Goal: Information Seeking & Learning: Learn about a topic

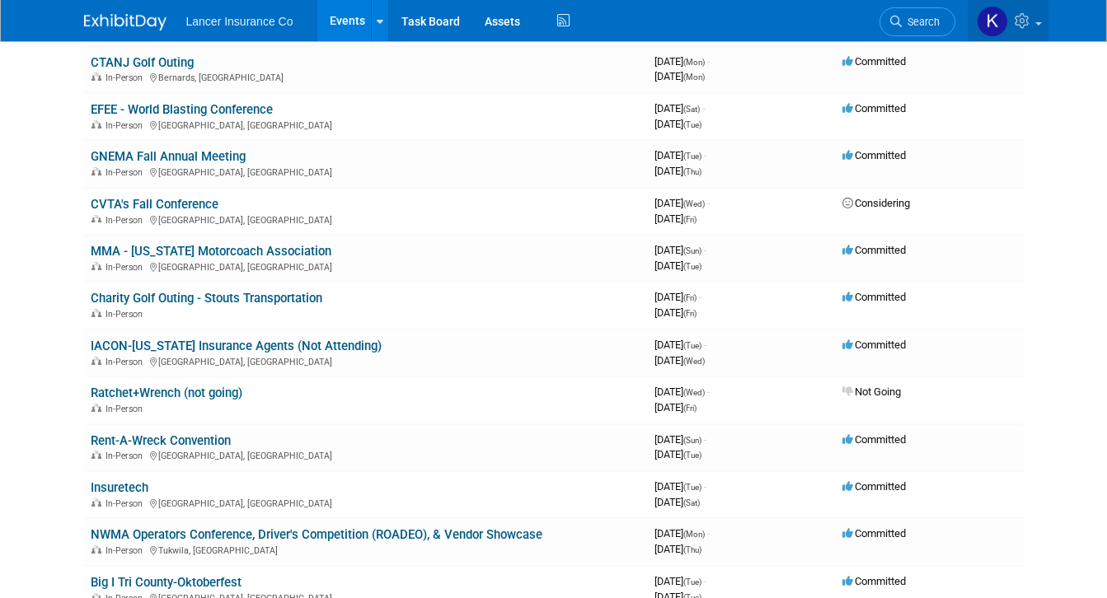
click at [1048, 21] on link at bounding box center [1008, 20] width 81 height 41
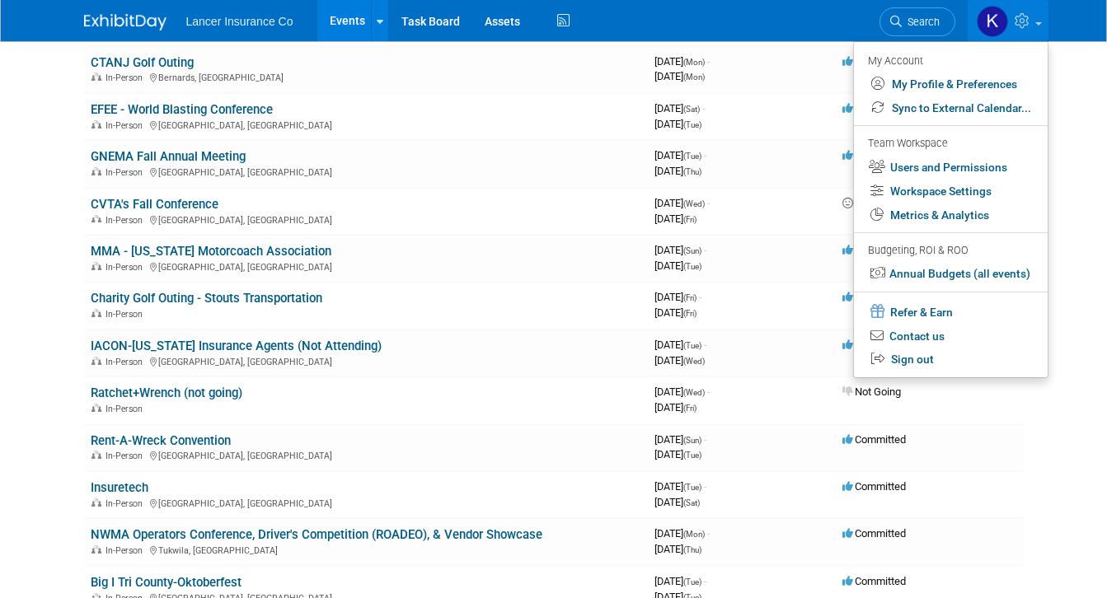
click at [554, 16] on div "Lancer Insurance Co Events Add Event Bulk Upload Events Shareable Event Boards …" at bounding box center [553, 20] width 939 height 41
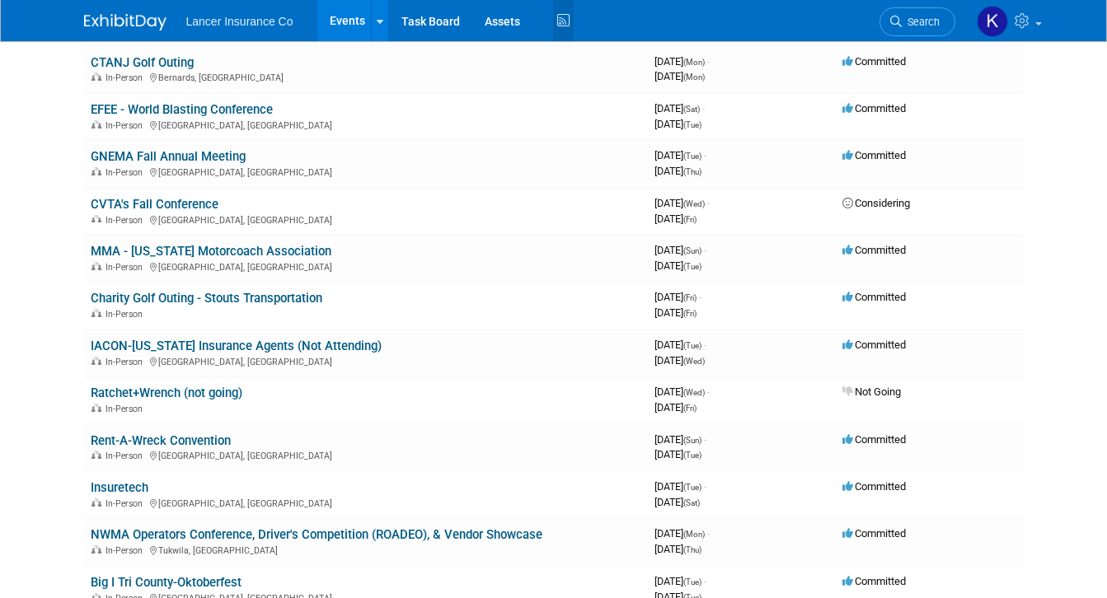
click at [553, 21] on icon at bounding box center [563, 21] width 21 height 26
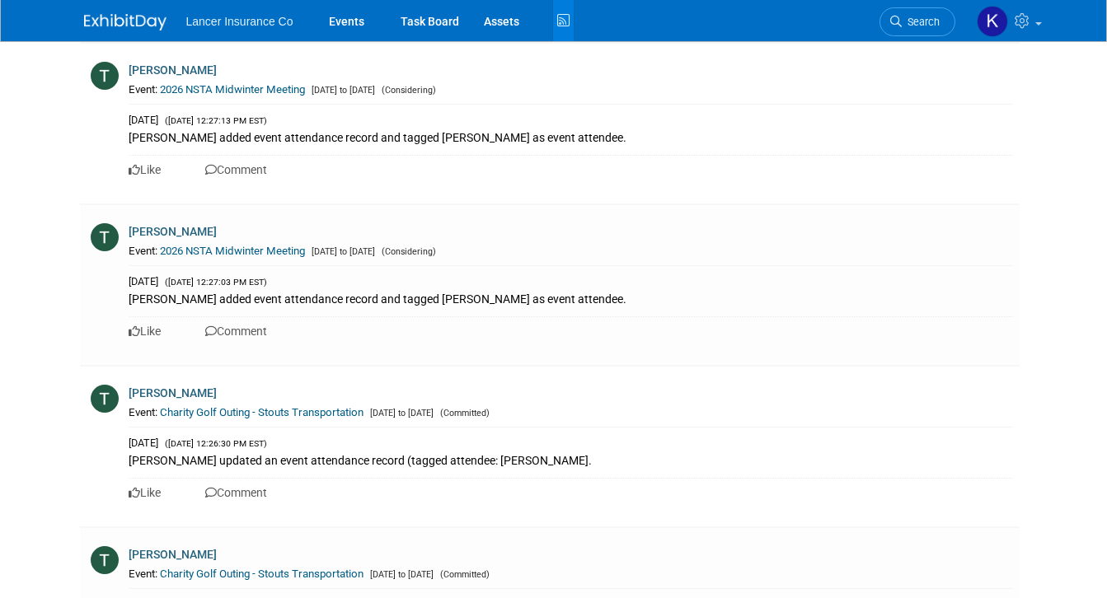
scroll to position [8735, 0]
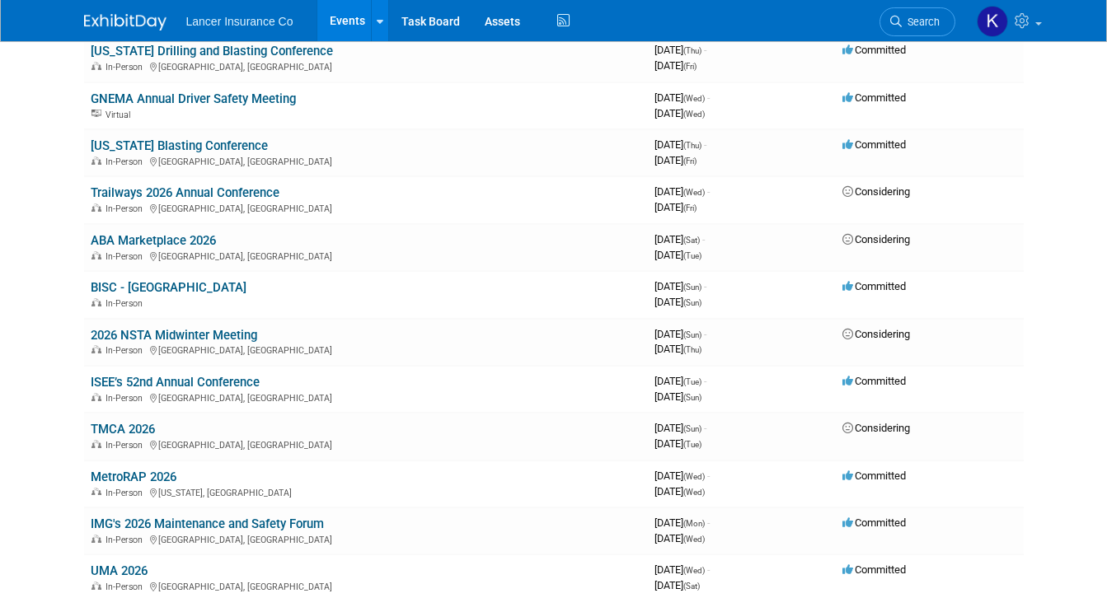
scroll to position [1093, 0]
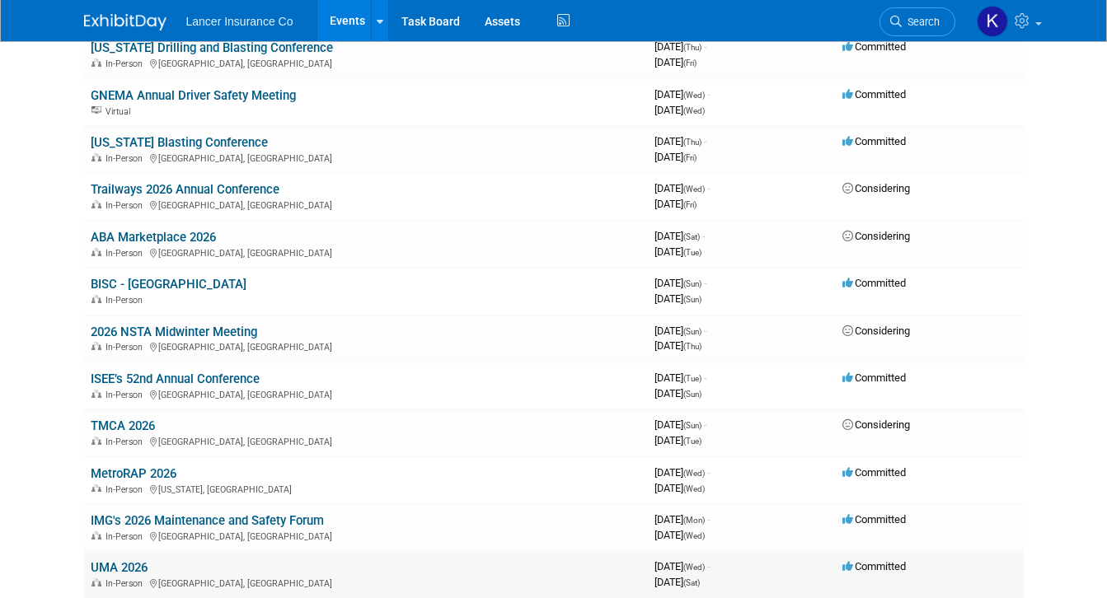
click at [91, 569] on link "UMA 2026" at bounding box center [119, 567] width 57 height 15
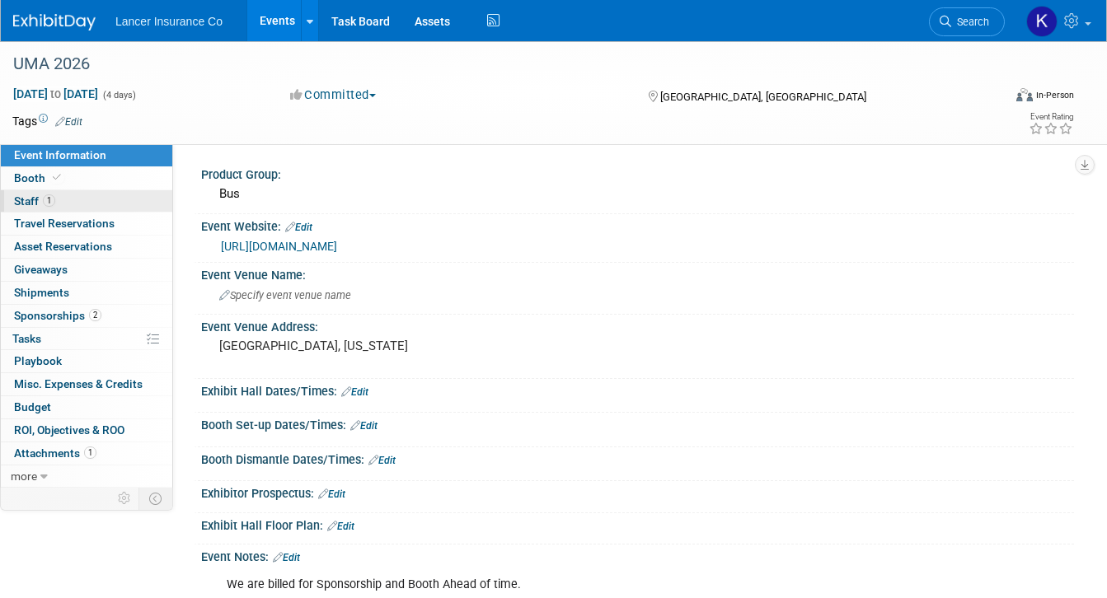
click at [29, 206] on span "Staff 1" at bounding box center [34, 200] width 41 height 13
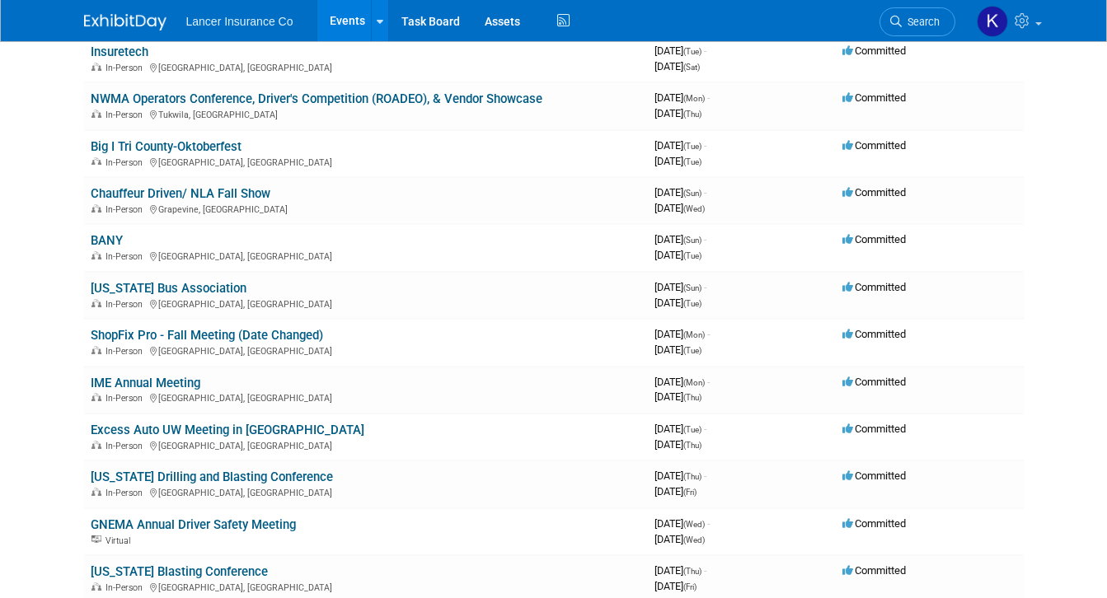
scroll to position [536, 0]
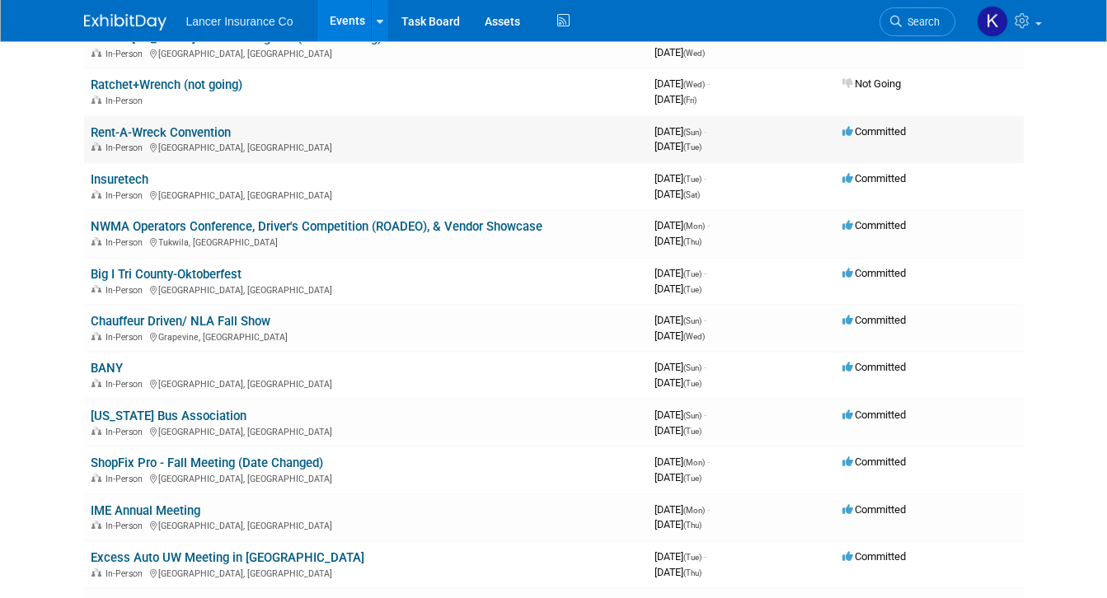
click at [200, 133] on link "Rent-A-Wreck Convention" at bounding box center [161, 132] width 140 height 15
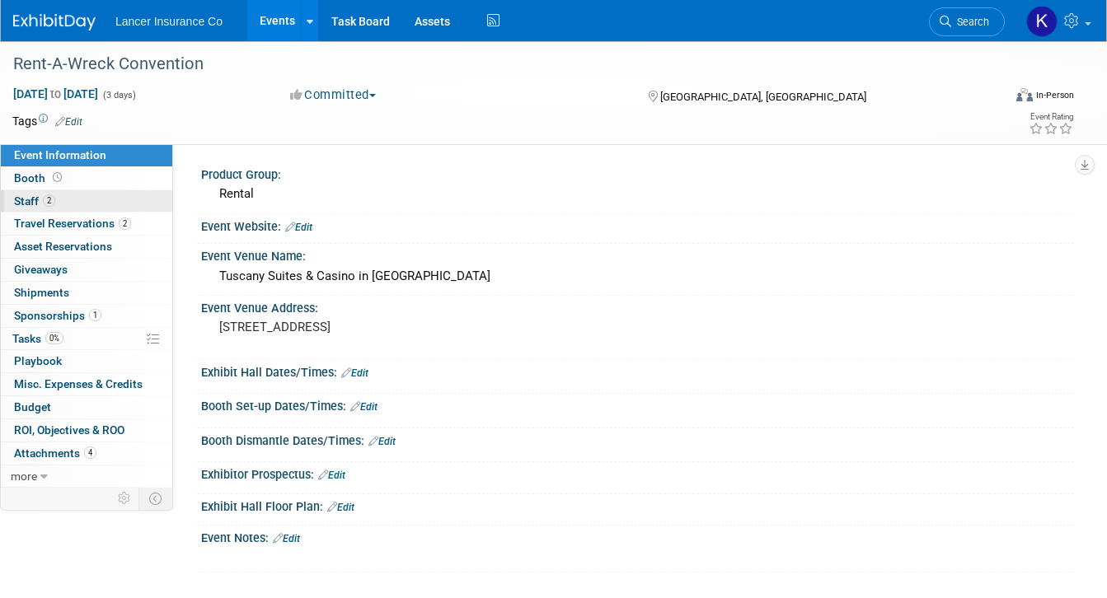
click at [25, 204] on span "Staff 2" at bounding box center [34, 200] width 41 height 13
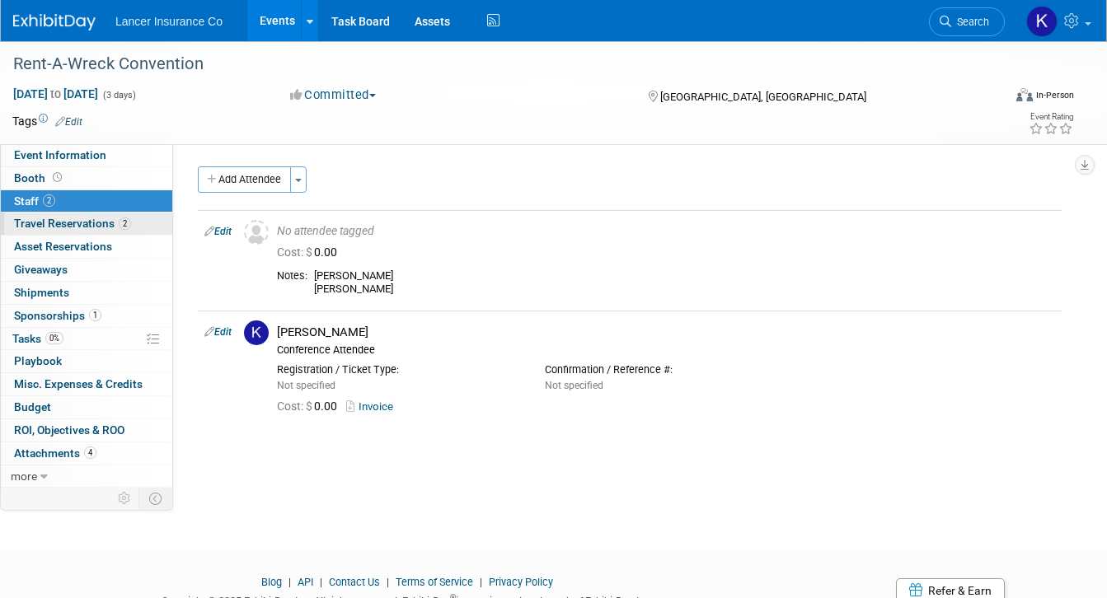
click at [34, 227] on span "Travel Reservations 2" at bounding box center [72, 223] width 117 height 13
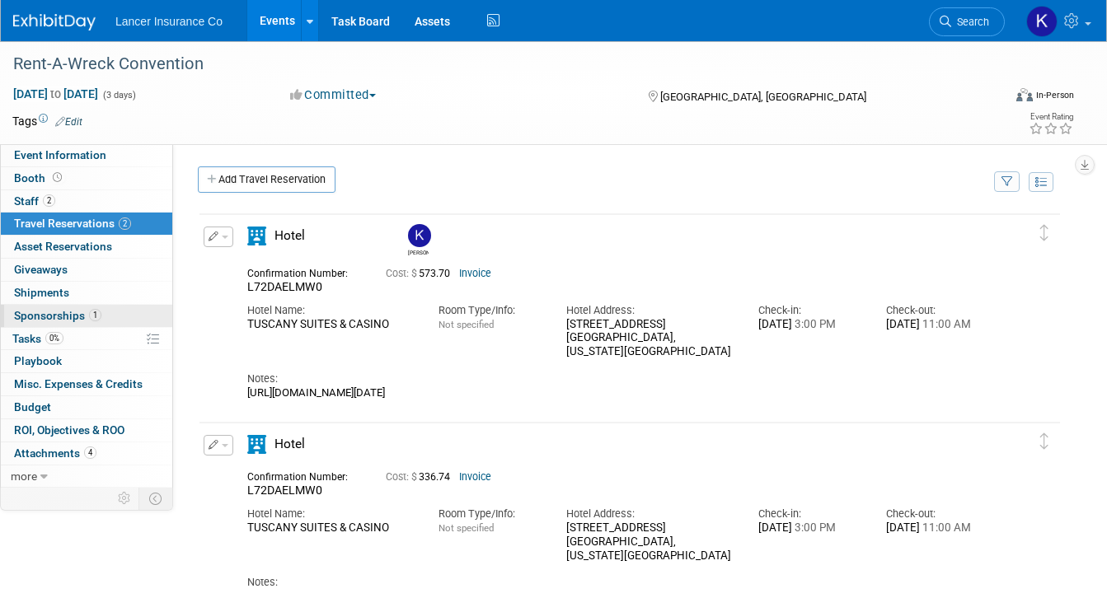
click at [60, 316] on span "Sponsorships 1" at bounding box center [57, 315] width 87 height 13
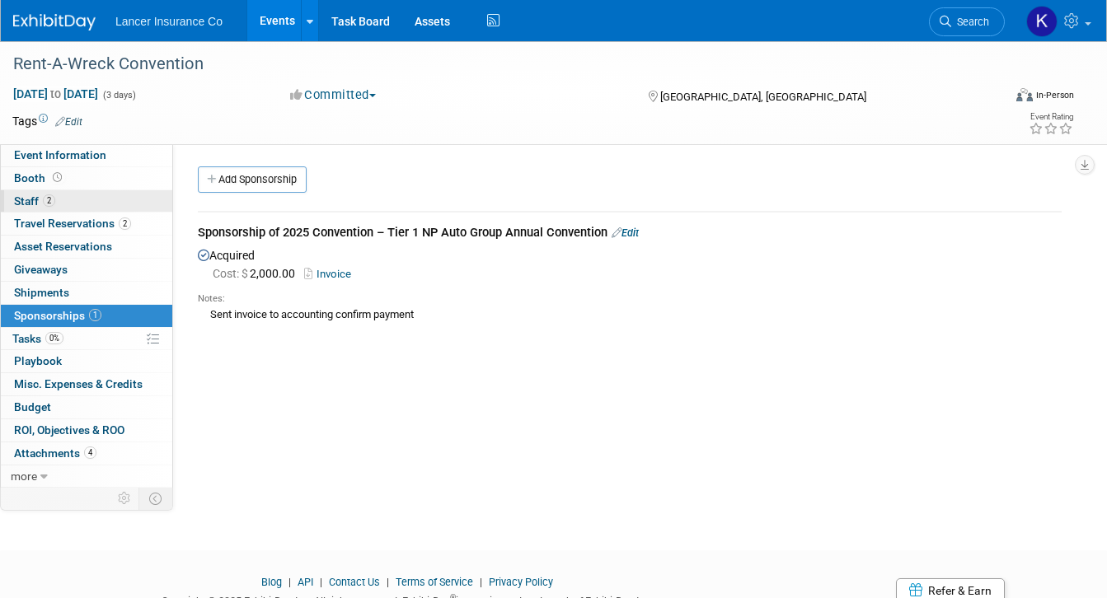
click at [28, 201] on span "Staff 2" at bounding box center [34, 200] width 41 height 13
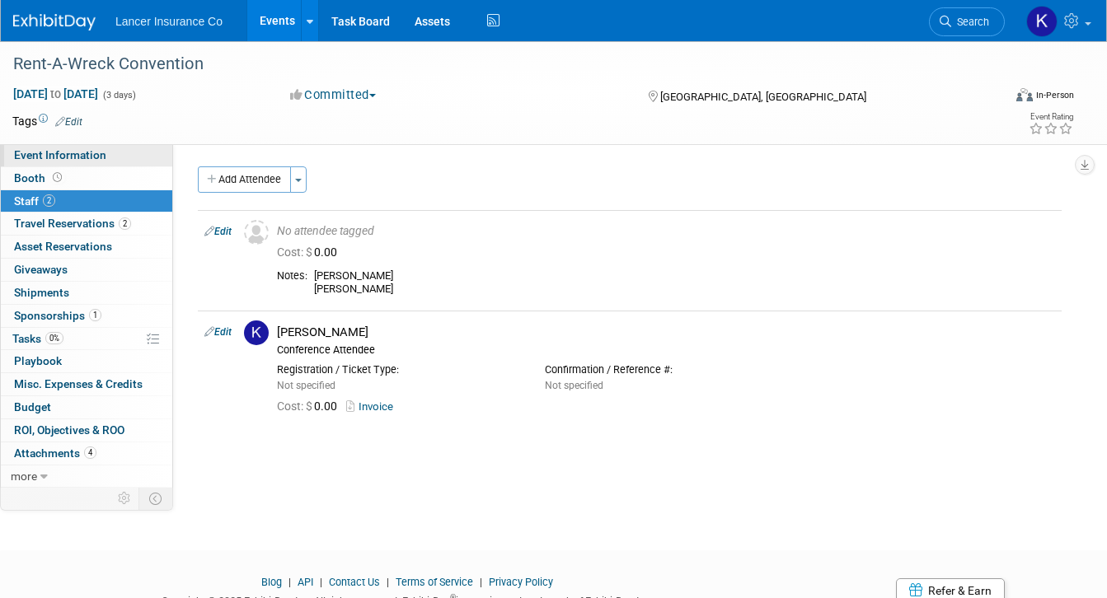
click at [92, 161] on span "Event Information" at bounding box center [60, 154] width 92 height 13
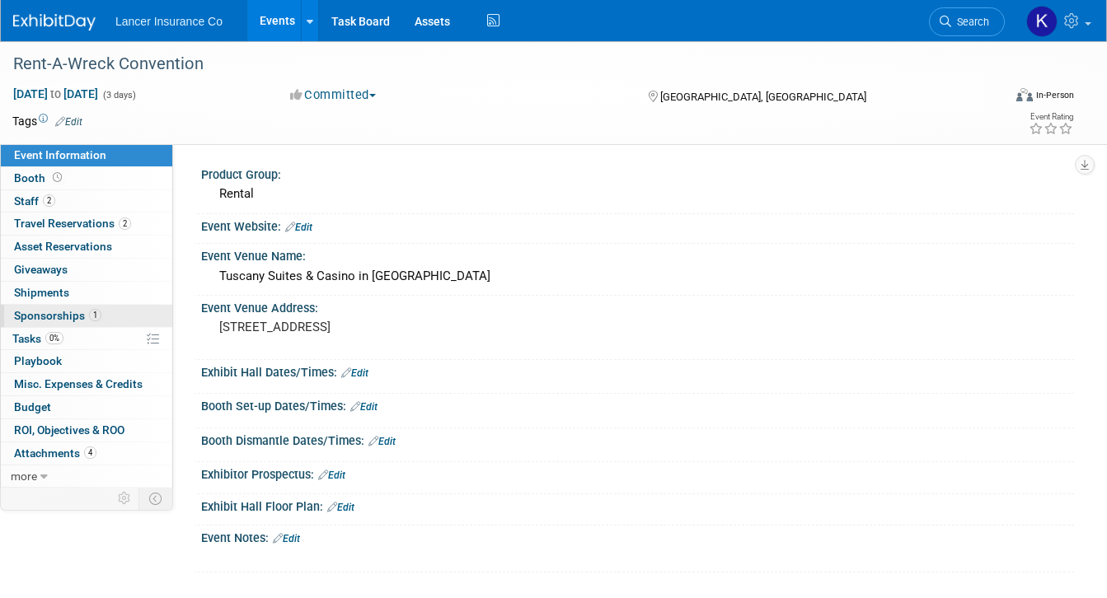
click at [55, 312] on span "Sponsorships 1" at bounding box center [57, 315] width 87 height 13
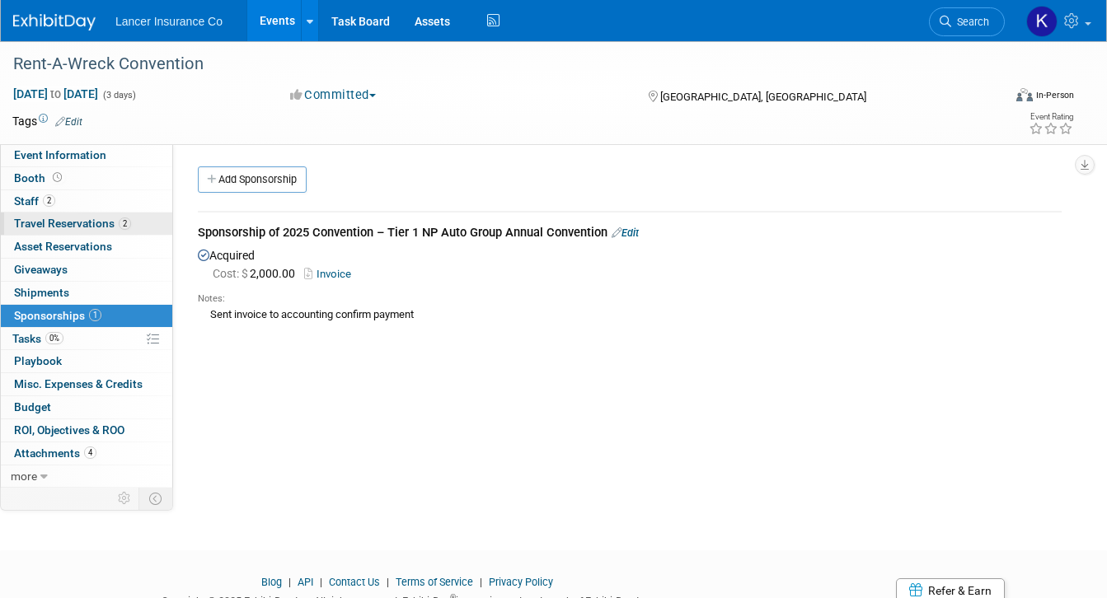
click at [94, 228] on span "Travel Reservations 2" at bounding box center [72, 223] width 117 height 13
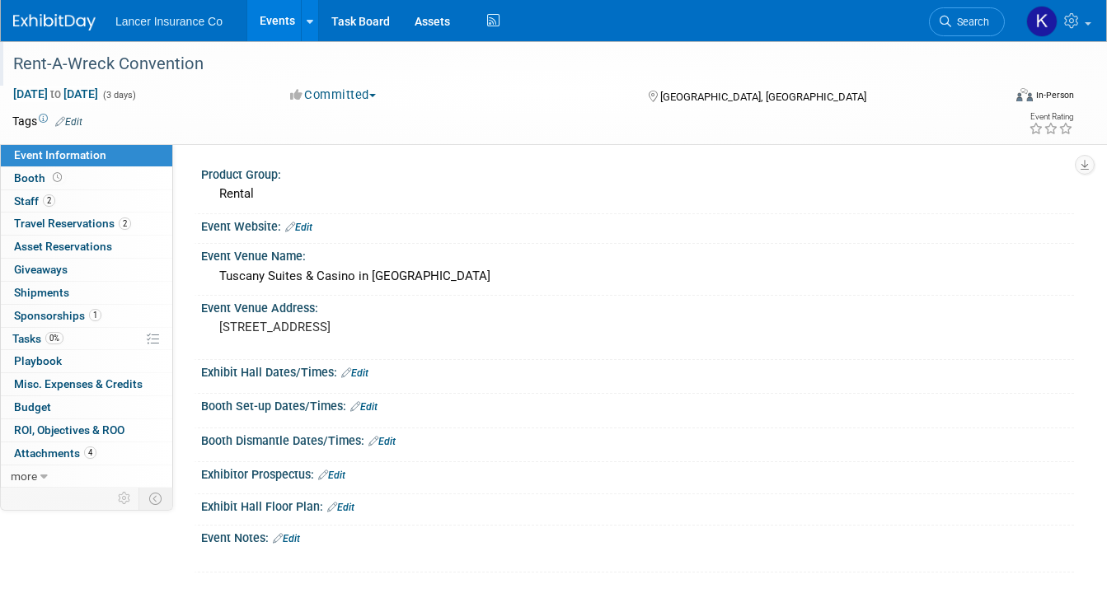
drag, startPoint x: 212, startPoint y: 61, endPoint x: 13, endPoint y: 61, distance: 198.6
click at [13, 61] on div "Rent-A-Wreck Convention" at bounding box center [495, 64] width 976 height 30
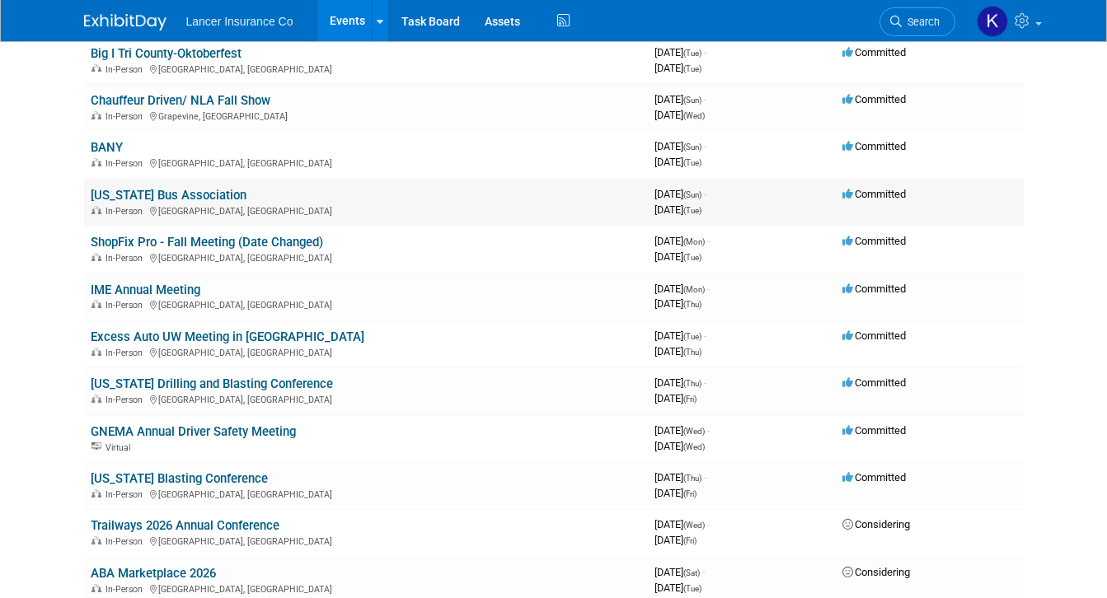
scroll to position [775, 0]
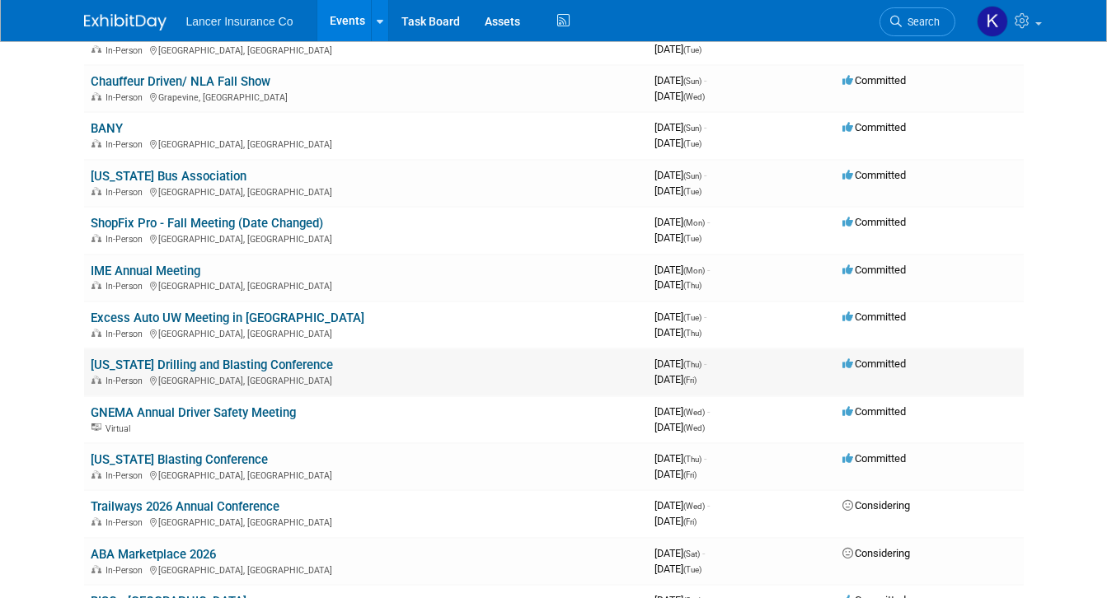
click at [281, 365] on link "[US_STATE] Drilling and Blasting Conference" at bounding box center [212, 365] width 242 height 15
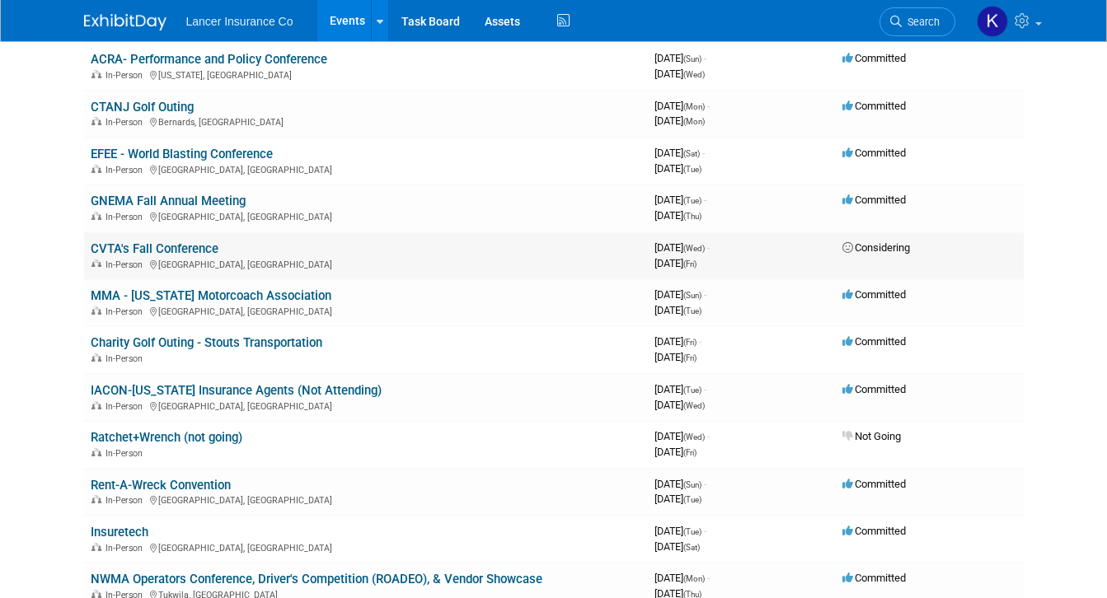
scroll to position [188, 0]
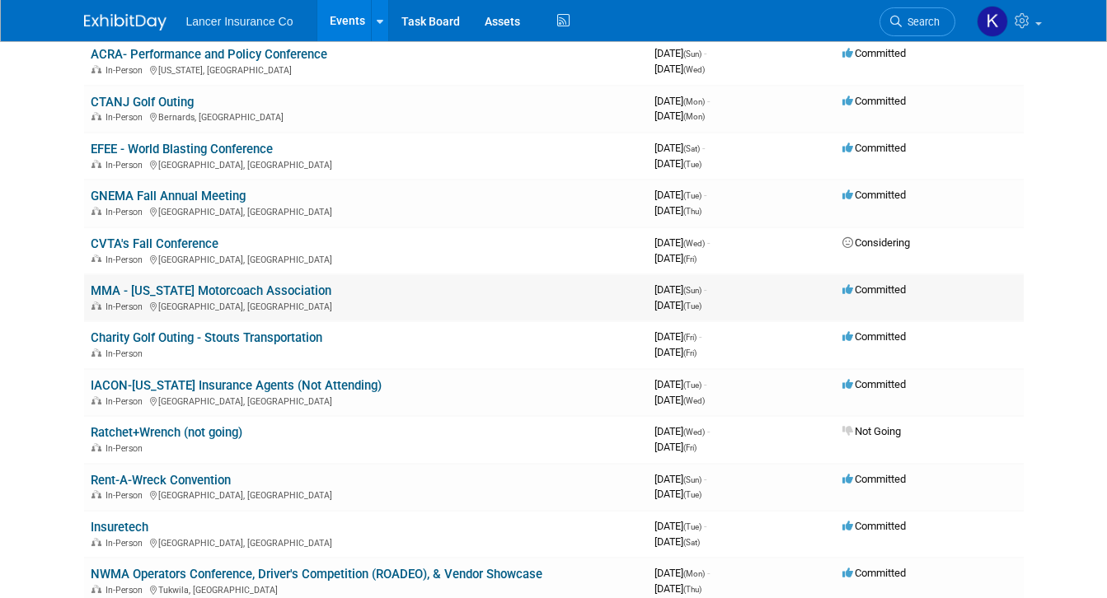
click at [203, 290] on link "MMA - Maryland Motorcoach Association" at bounding box center [211, 290] width 241 height 15
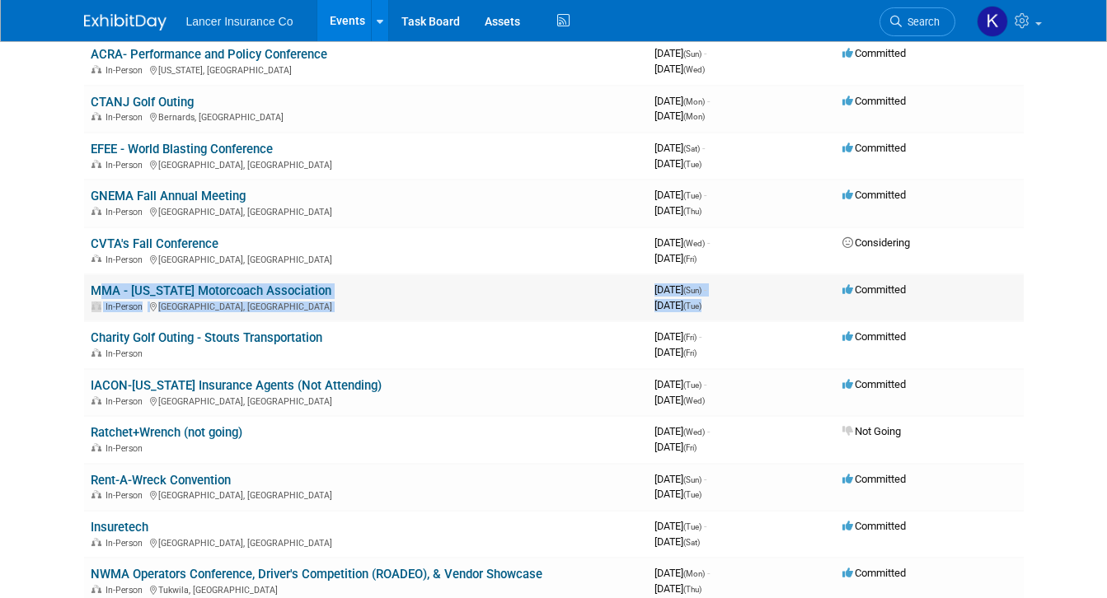
drag, startPoint x: 801, startPoint y: 303, endPoint x: 61, endPoint y: 290, distance: 740.2
click at [84, 290] on tr "MMA - Maryland Motorcoach Association In-Person Gettysburg, PA 3968006400 Septe…" at bounding box center [553, 297] width 939 height 47
copy tr "MMA - Maryland Motorcoach Association In-Person Gettysburg, PA 3968006400 Septe…"
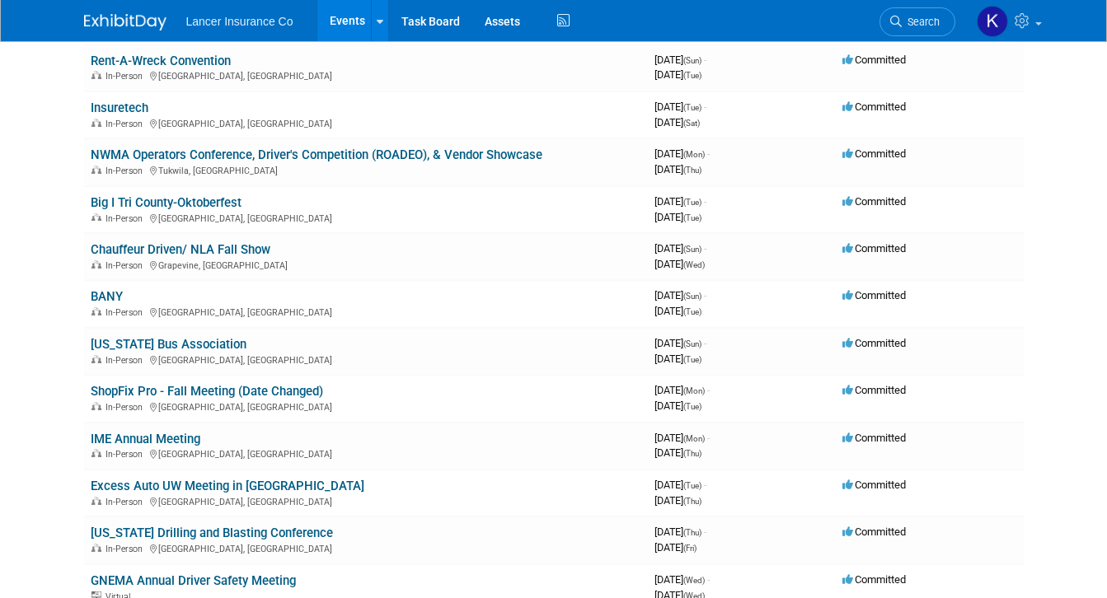
scroll to position [696, 0]
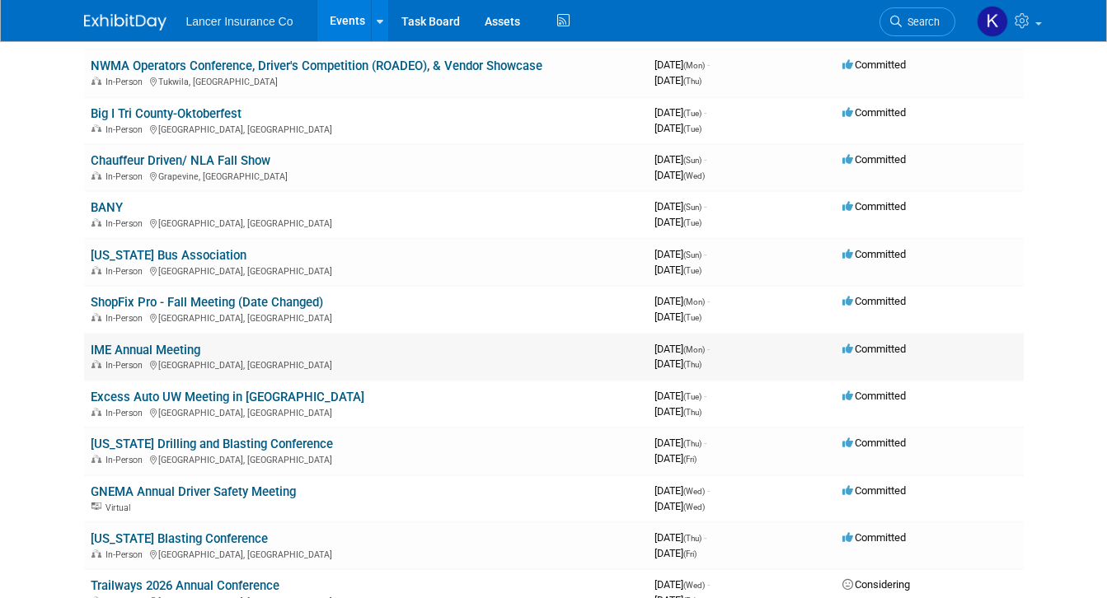
click at [132, 351] on link "IME Annual Meeting" at bounding box center [146, 350] width 110 height 15
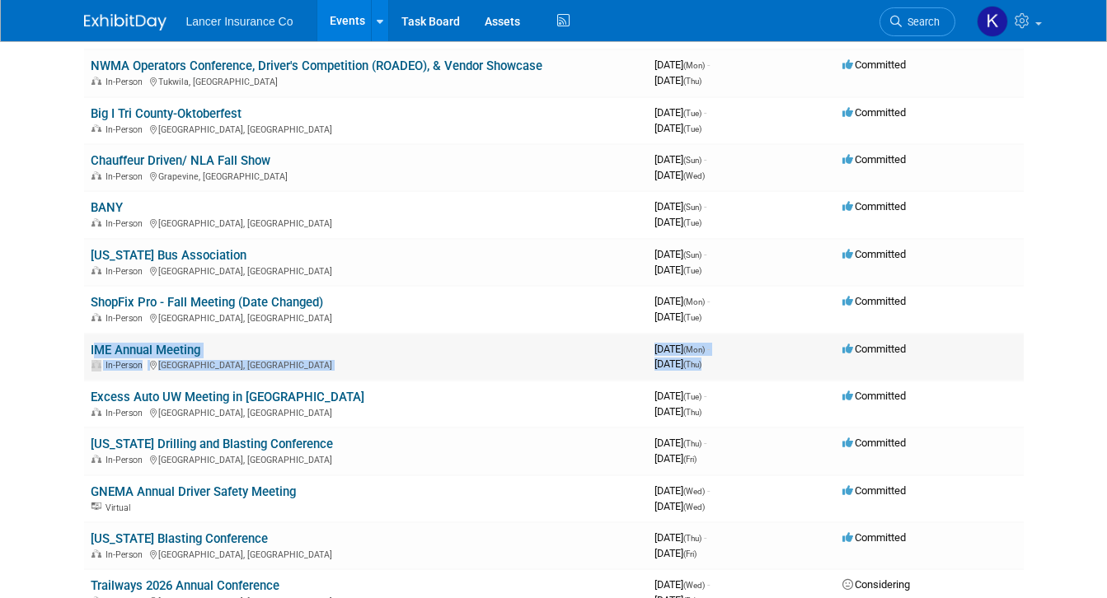
drag, startPoint x: 770, startPoint y: 365, endPoint x: 64, endPoint y: 354, distance: 705.5
click at [84, 354] on tr "IME Annual Meeting In-Person Key West, FL 3970512000 October 27, 2025 (Mon) - O…" at bounding box center [553, 357] width 939 height 47
copy tr "IME Annual Meeting In-Person Key West, FL 3970512000 October 27, 2025 (Mon) - O…"
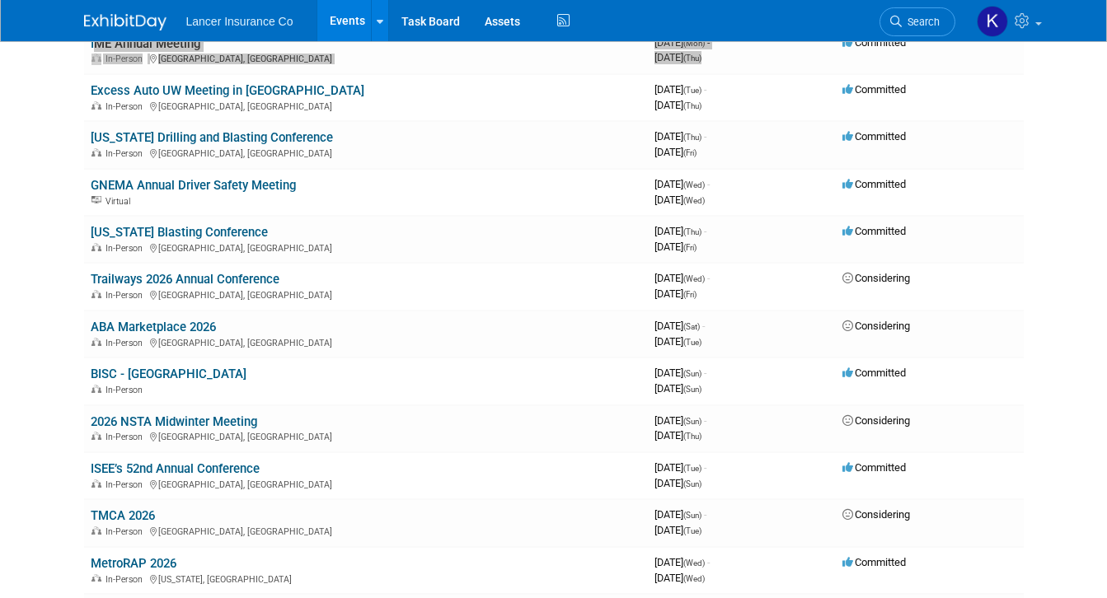
scroll to position [932, 0]
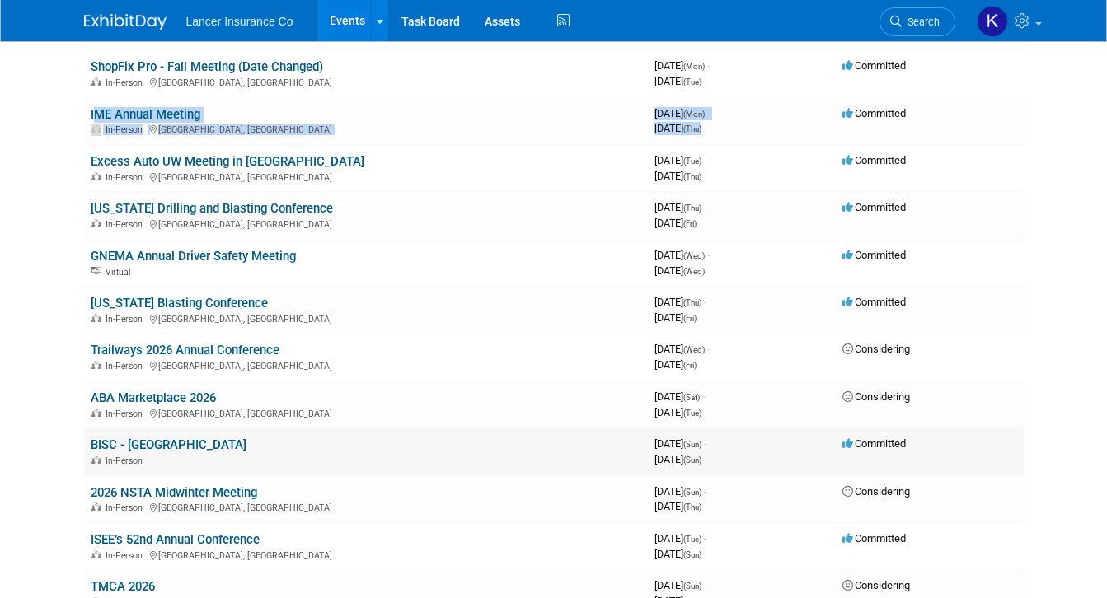
click at [110, 445] on link "BISC - Reno" at bounding box center [169, 445] width 156 height 15
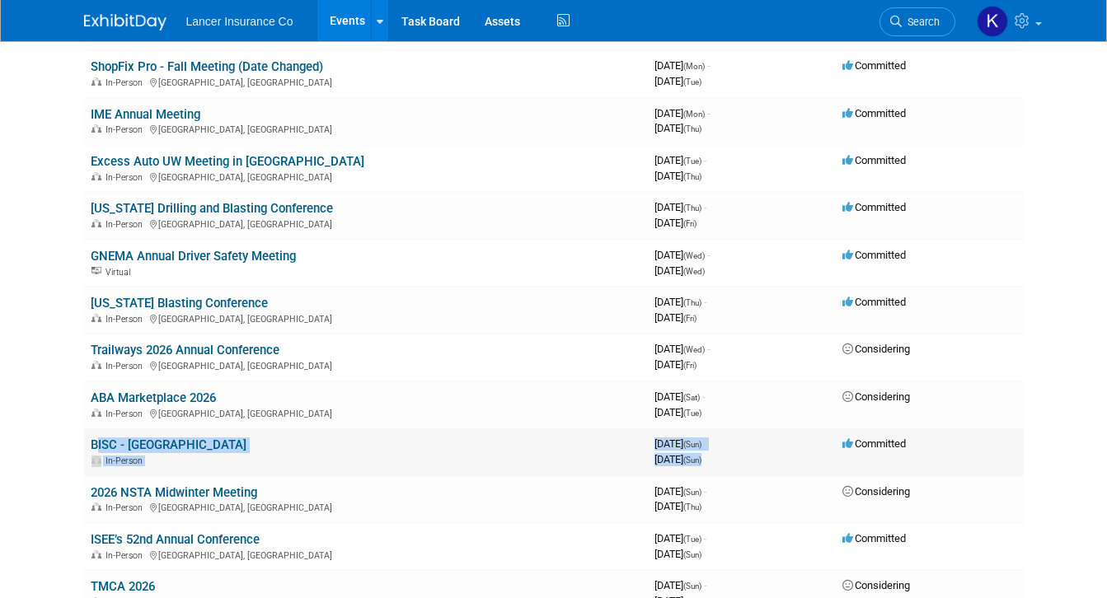
drag, startPoint x: 768, startPoint y: 461, endPoint x: 62, endPoint y: 450, distance: 706.4
click at [84, 450] on tr "BISC - Reno In-Person 3977078400 January 11, 2026 (Sun) - January 11, 2026 (Sun…" at bounding box center [553, 452] width 939 height 47
copy tr "BISC - Reno In-Person 3977078400 January 11, 2026 (Sun) - January 11, 2026 (Sun)"
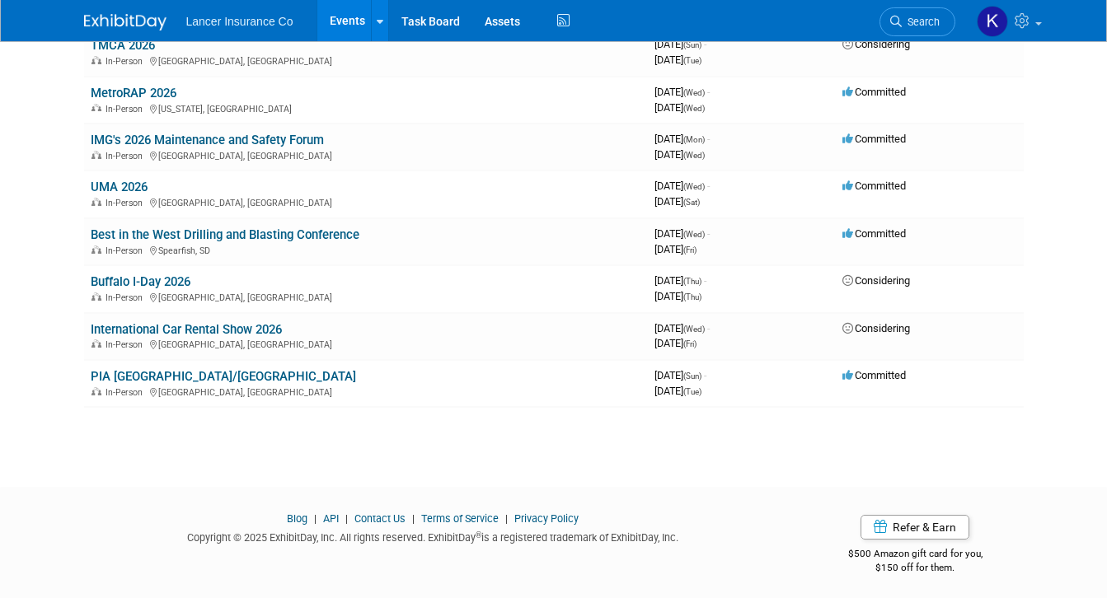
scroll to position [1478, 0]
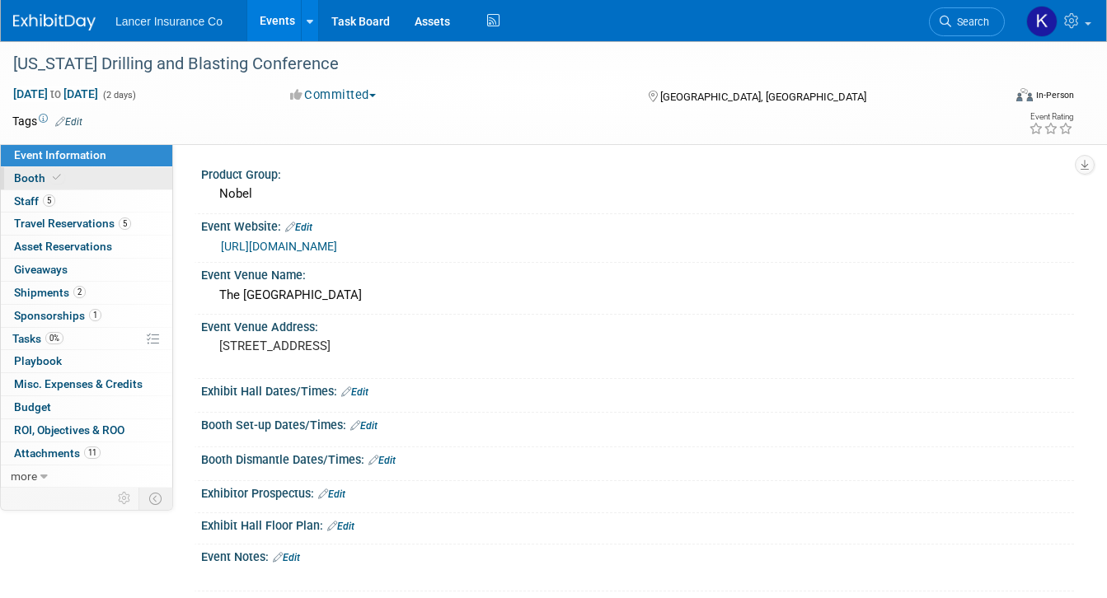
click at [37, 176] on span "Booth" at bounding box center [39, 177] width 50 height 13
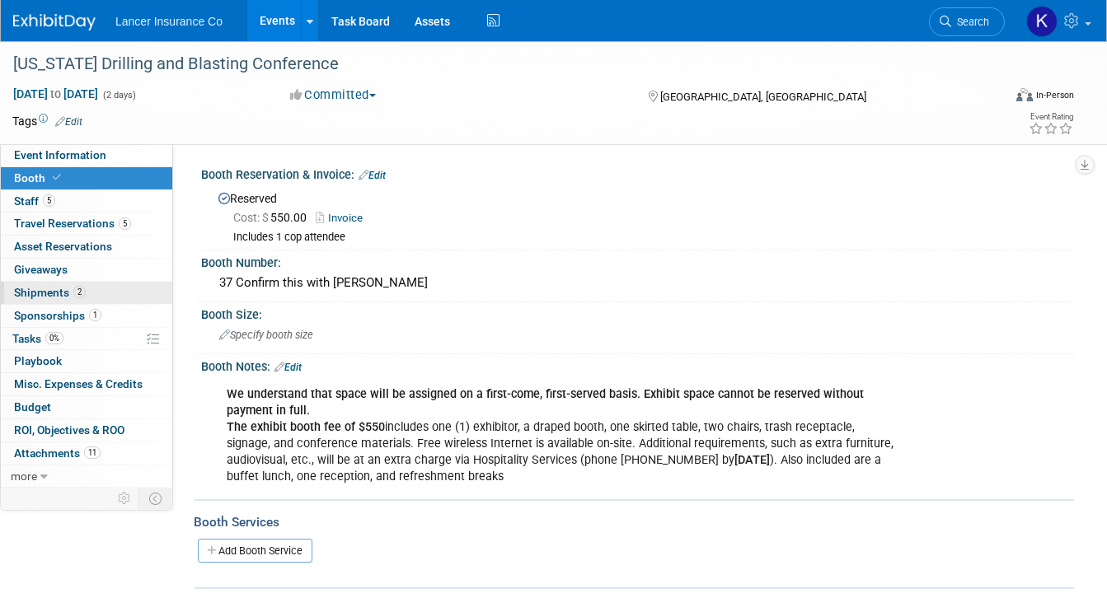
click at [51, 293] on span "Shipments 2" at bounding box center [50, 292] width 72 height 13
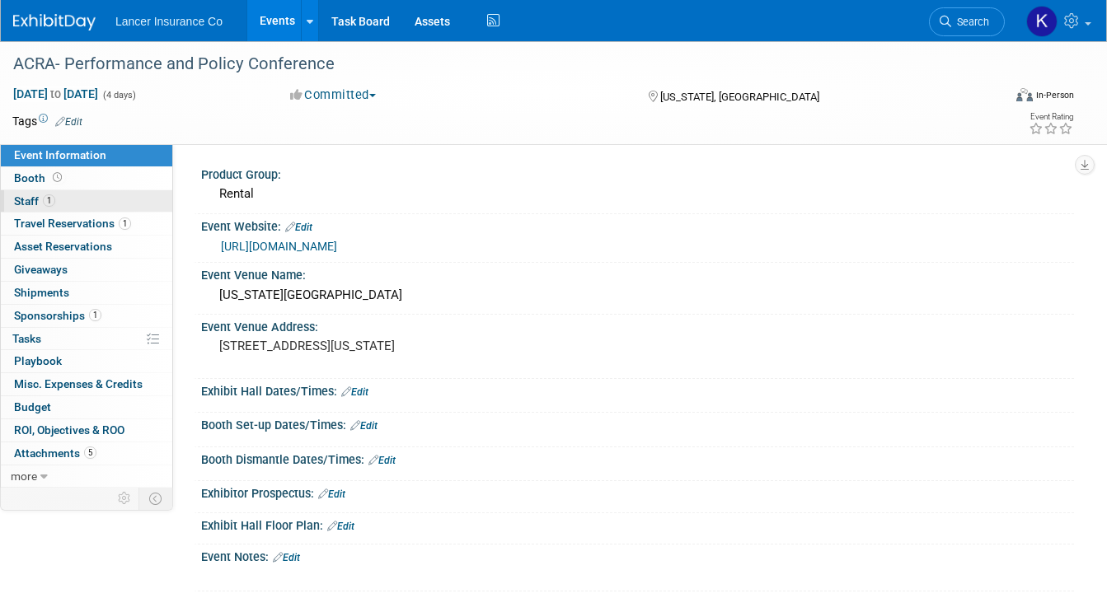
click at [24, 202] on span "Staff 1" at bounding box center [34, 200] width 41 height 13
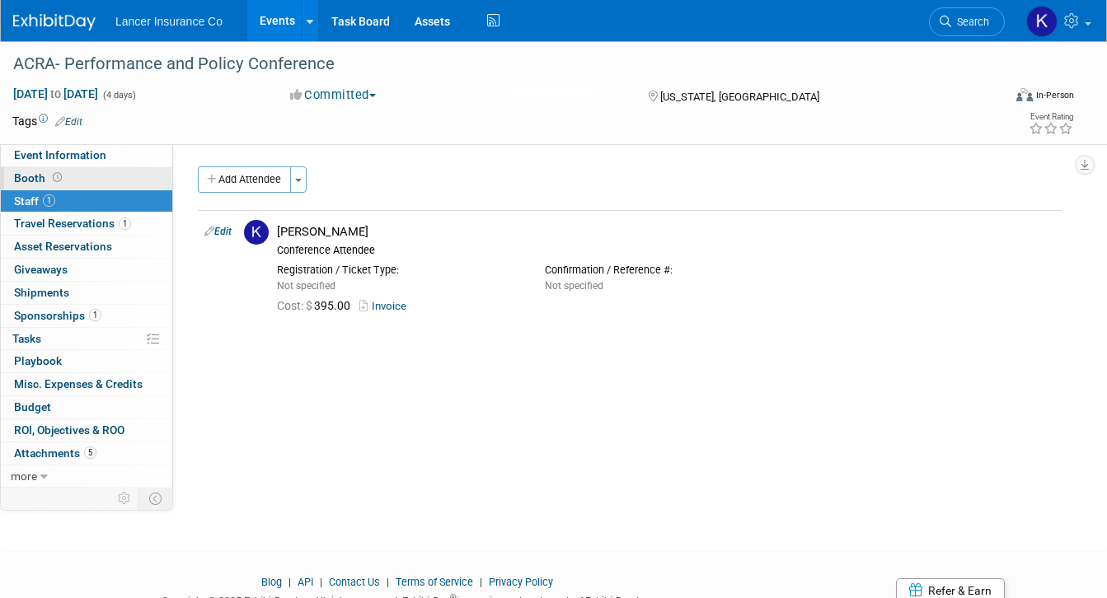
click at [33, 176] on span "Booth" at bounding box center [39, 177] width 51 height 13
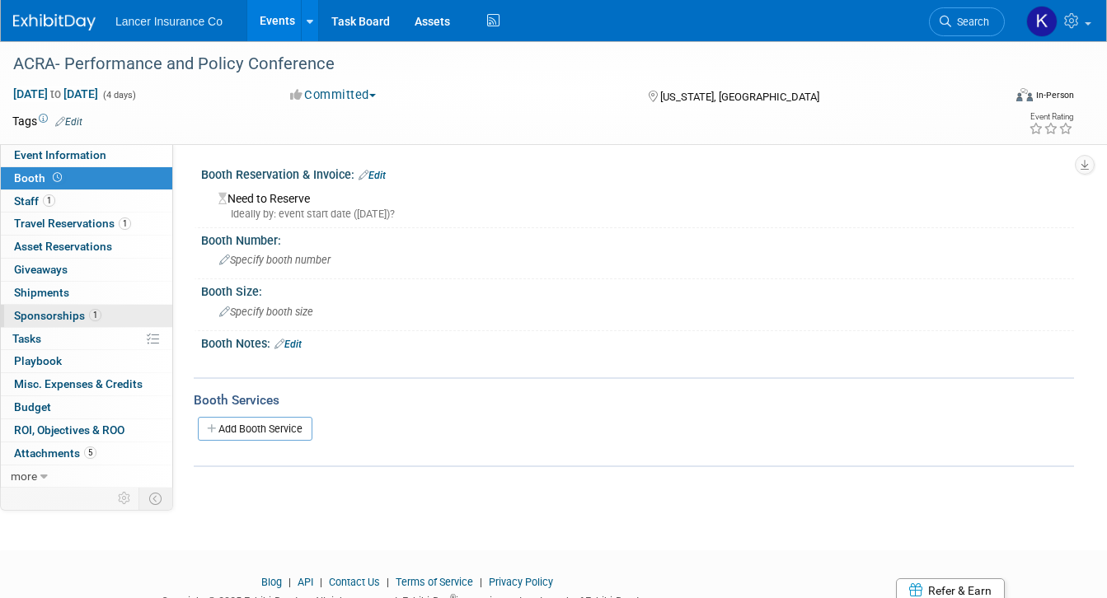
click at [72, 316] on span "Sponsorships 1" at bounding box center [57, 315] width 87 height 13
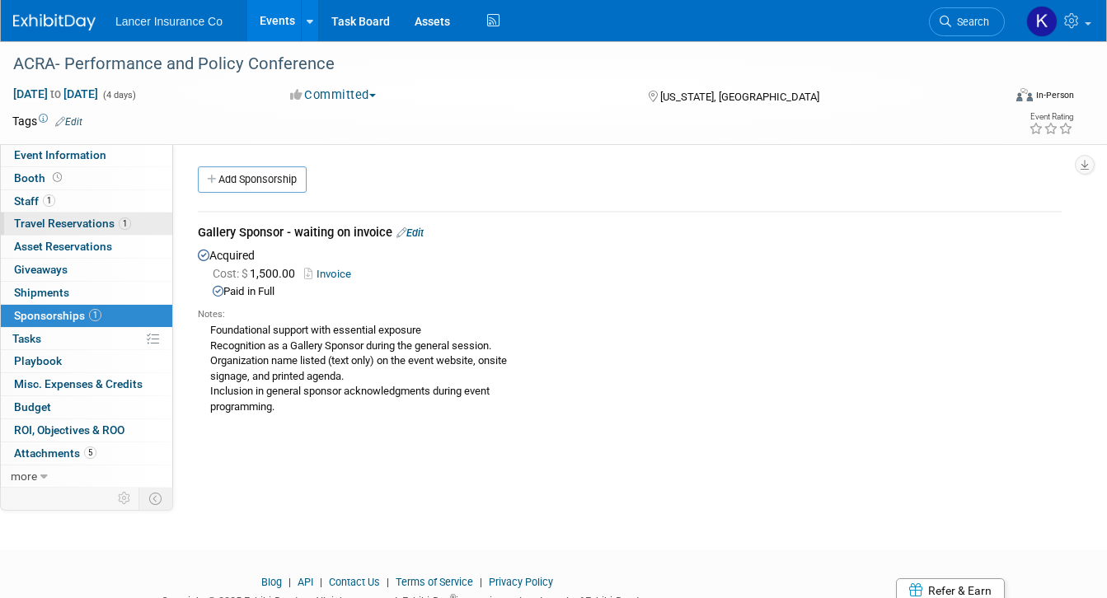
click at [68, 221] on span "Travel Reservations 1" at bounding box center [72, 223] width 117 height 13
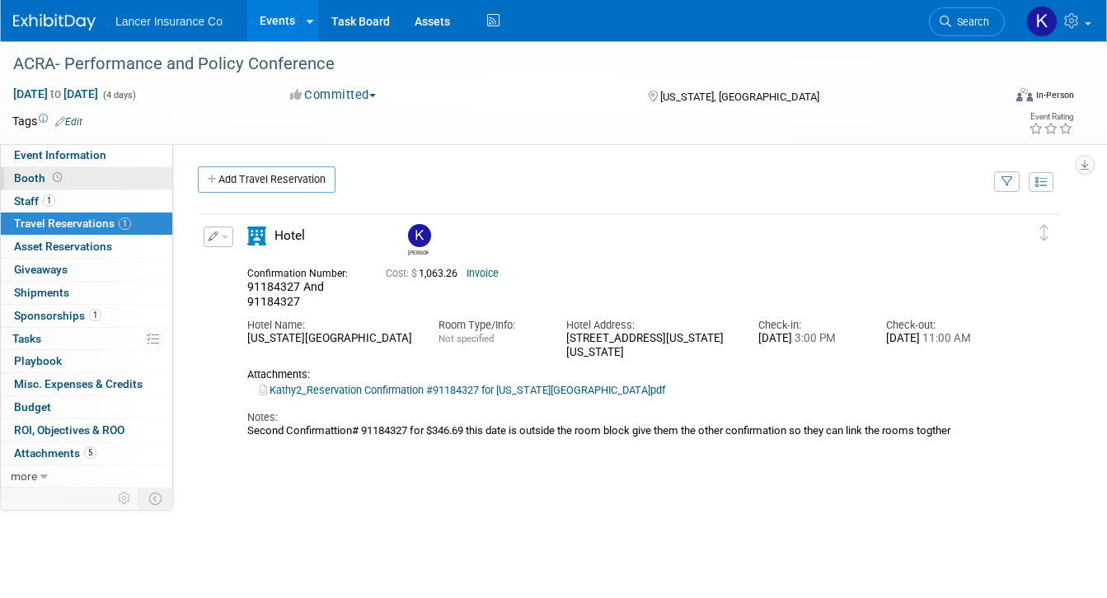
click at [30, 179] on span "Booth" at bounding box center [39, 177] width 51 height 13
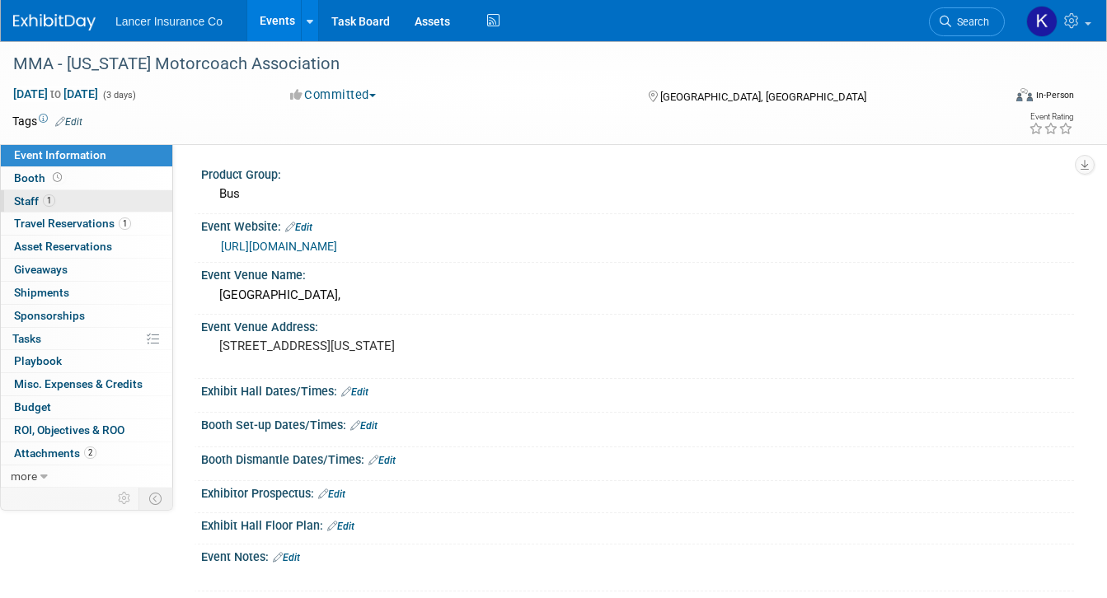
click at [22, 207] on span "Staff 1" at bounding box center [34, 200] width 41 height 13
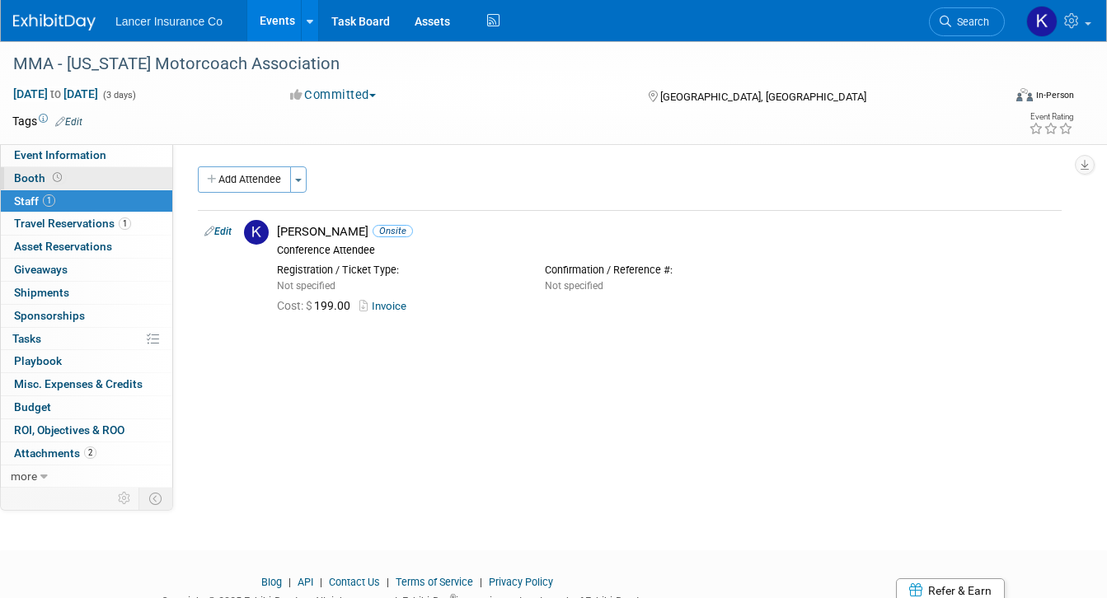
click at [26, 181] on span "Booth" at bounding box center [39, 177] width 51 height 13
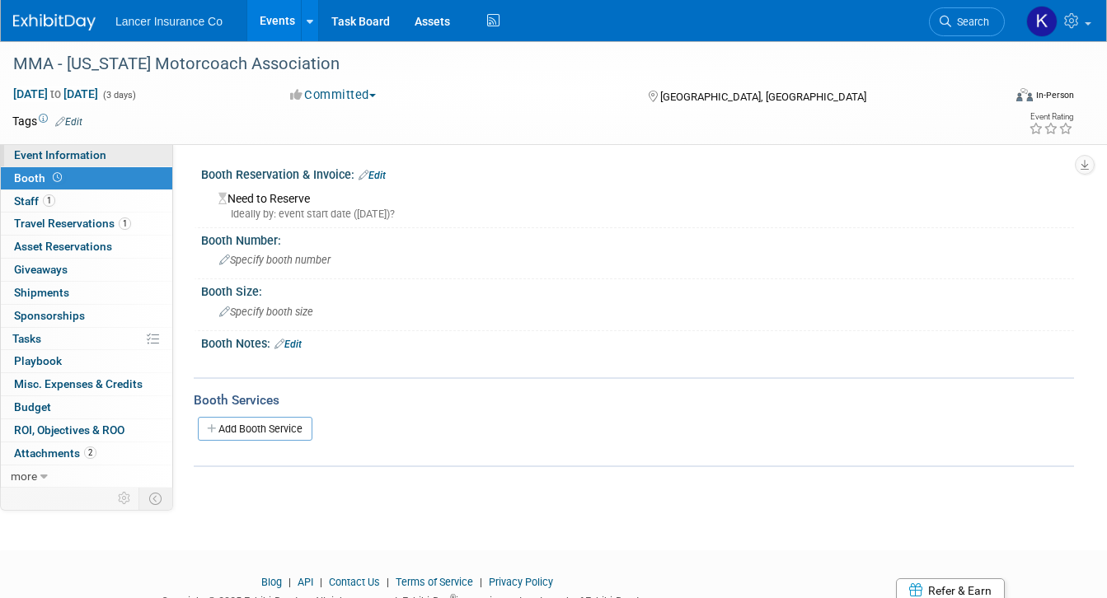
click at [33, 158] on span "Event Information" at bounding box center [60, 154] width 92 height 13
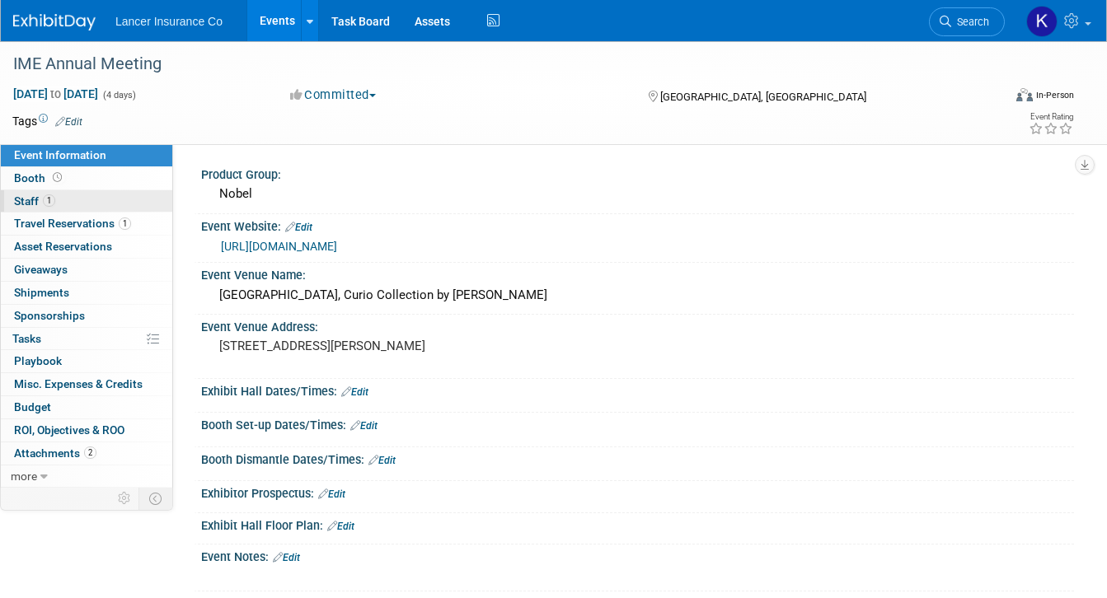
click at [26, 199] on span "Staff 1" at bounding box center [34, 200] width 41 height 13
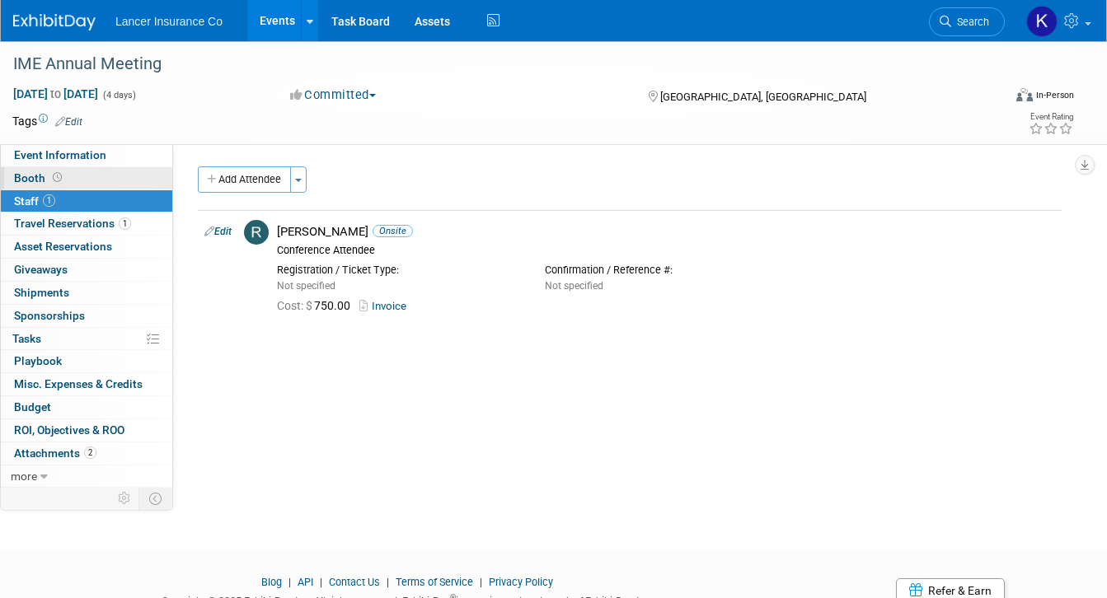
click at [29, 184] on span "Booth" at bounding box center [39, 177] width 51 height 13
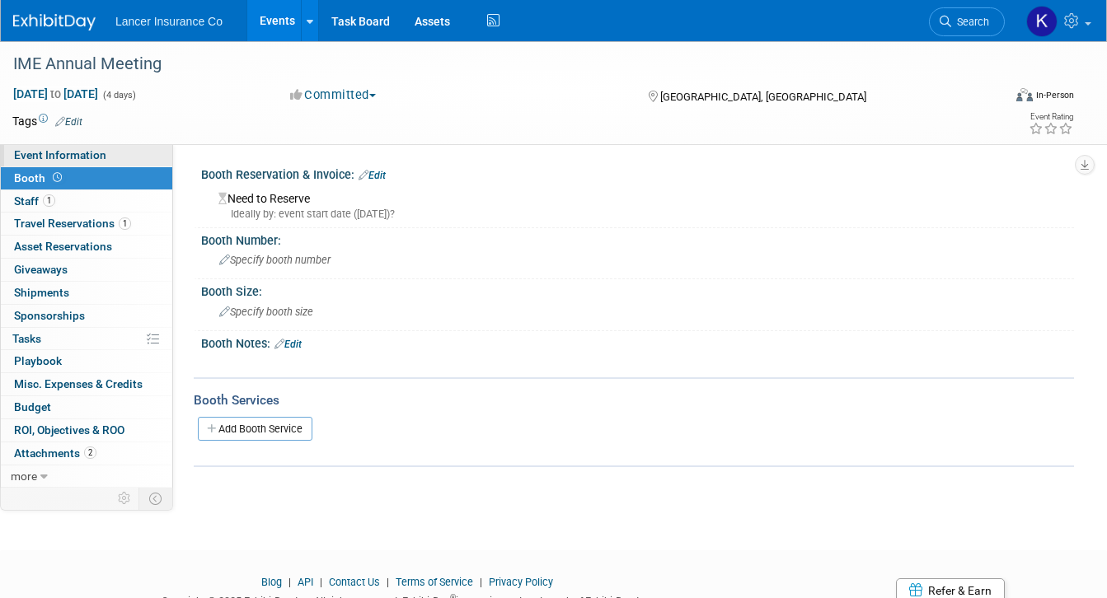
click at [46, 155] on span "Event Information" at bounding box center [60, 154] width 92 height 13
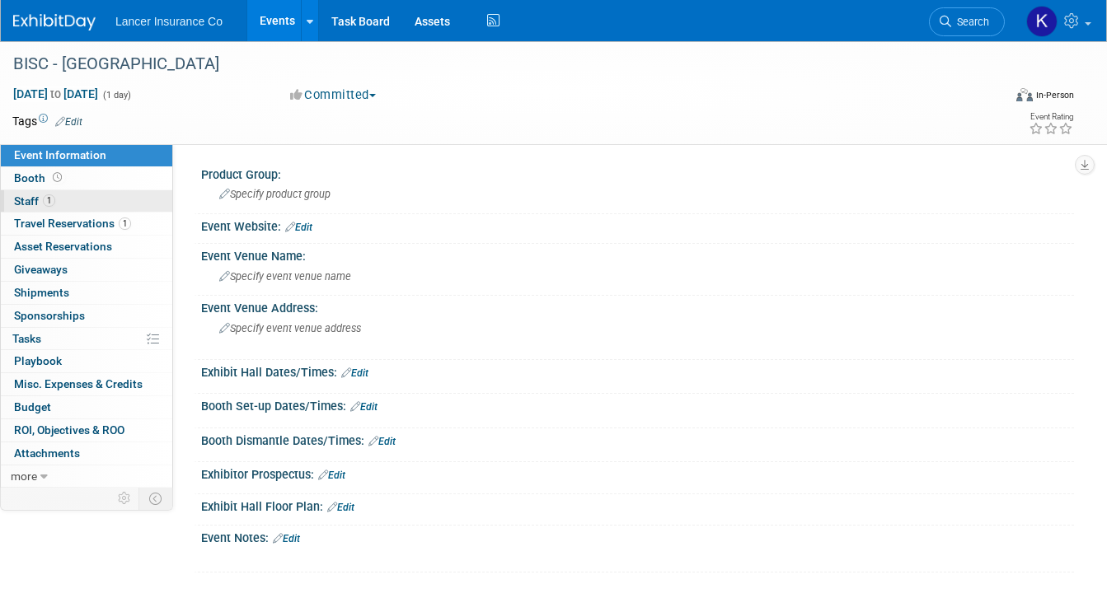
click at [18, 202] on span "Staff 1" at bounding box center [34, 200] width 41 height 13
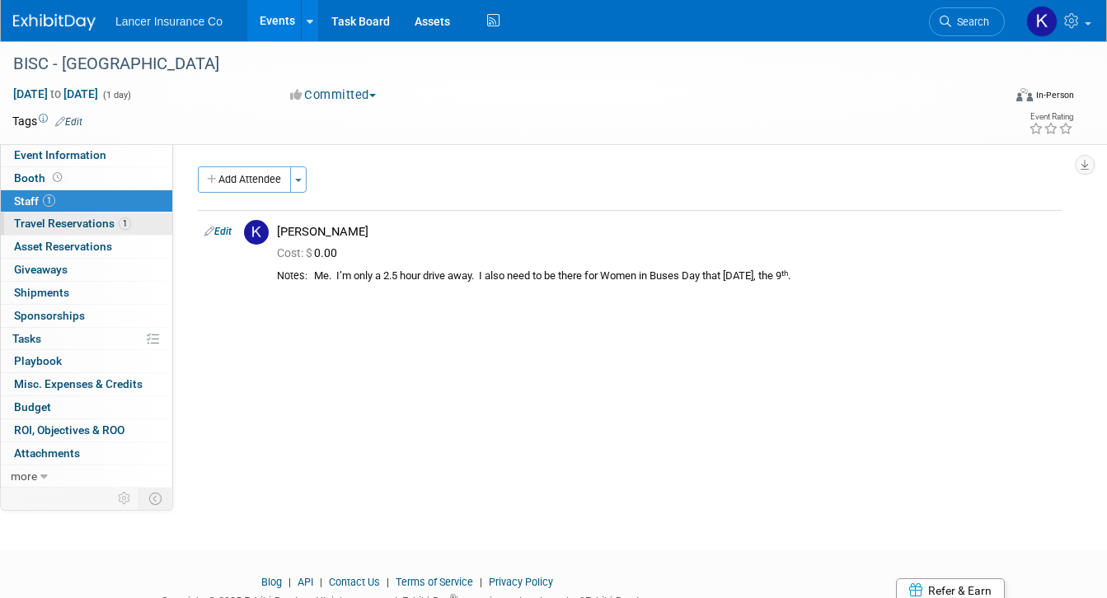
click at [19, 218] on span "Travel Reservations 1" at bounding box center [72, 223] width 117 height 13
